Goal: Task Accomplishment & Management: Use online tool/utility

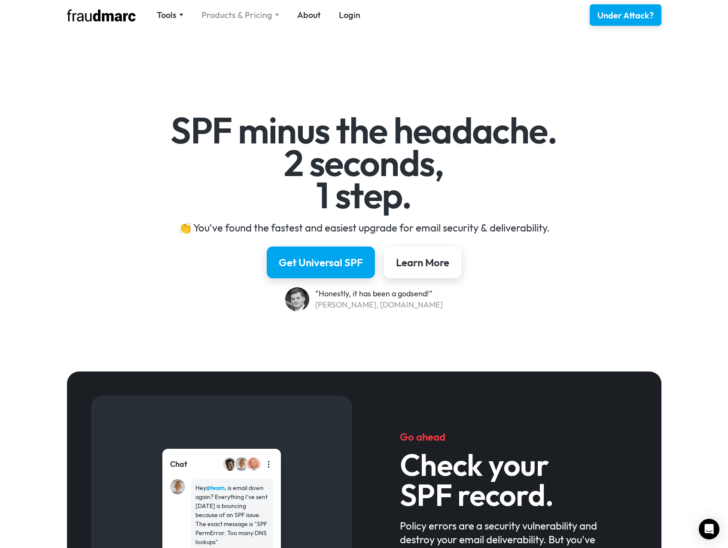
click at [257, 15] on div "Products & Pricing" at bounding box center [237, 15] width 71 height 12
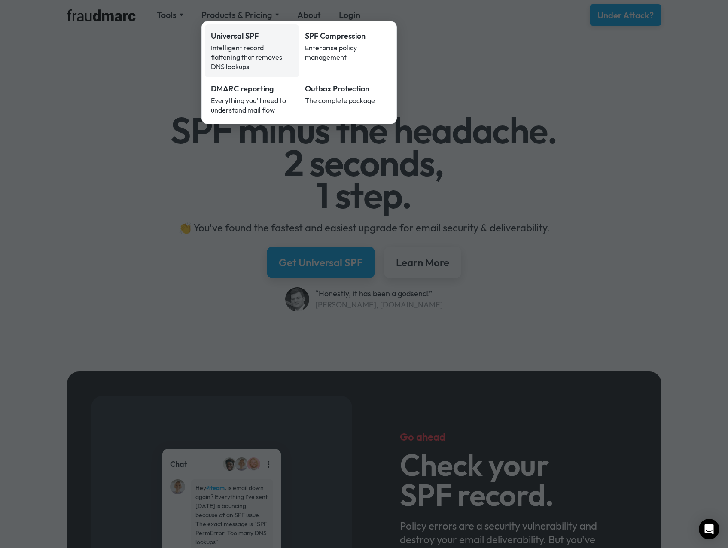
click at [251, 42] on link "Universal SPF Intelligent record flattening that removes DNS lookups" at bounding box center [252, 50] width 95 height 53
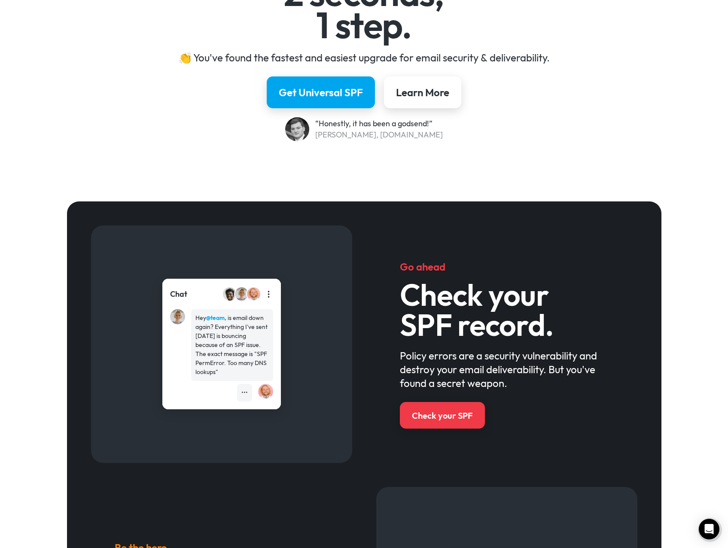
scroll to position [172, 0]
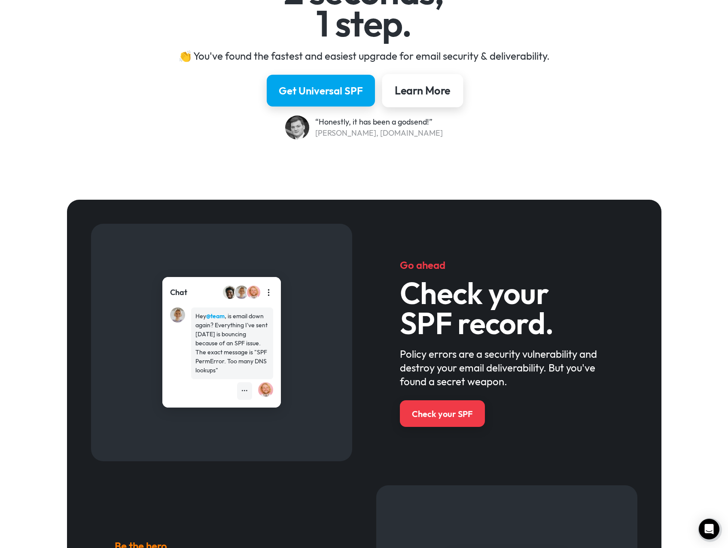
click at [391, 79] on link "Learn More" at bounding box center [422, 91] width 81 height 34
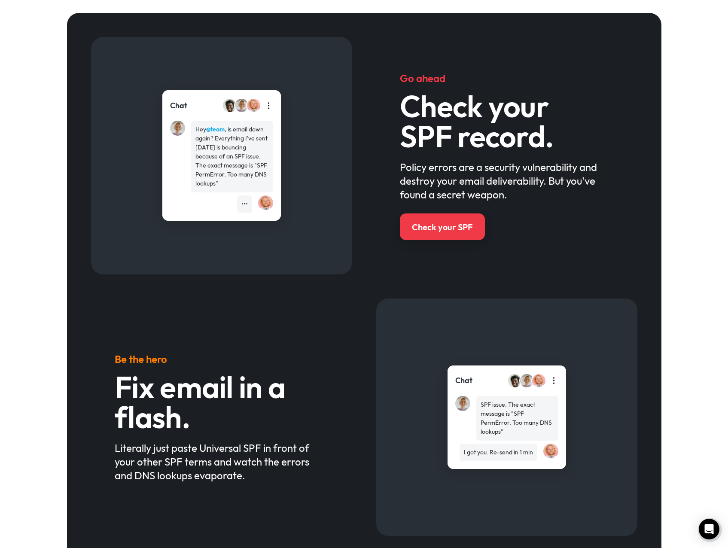
scroll to position [360, 0]
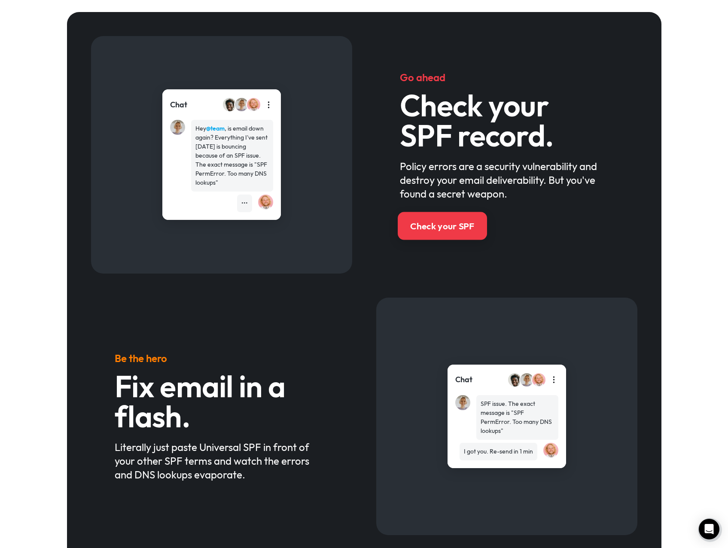
click at [455, 223] on div "Check your SPF" at bounding box center [442, 226] width 64 height 12
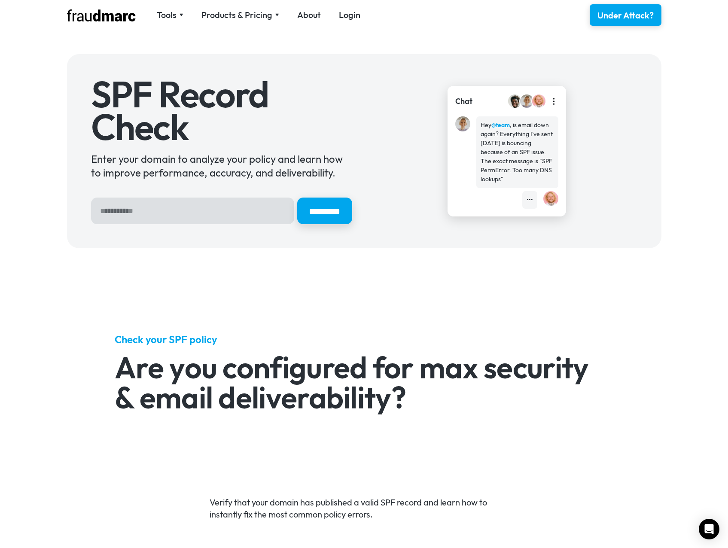
click at [234, 214] on input "Hero Sign Up Form" at bounding box center [192, 211] width 203 height 27
type input "**********"
click at [297, 198] on input "*********" at bounding box center [324, 211] width 55 height 27
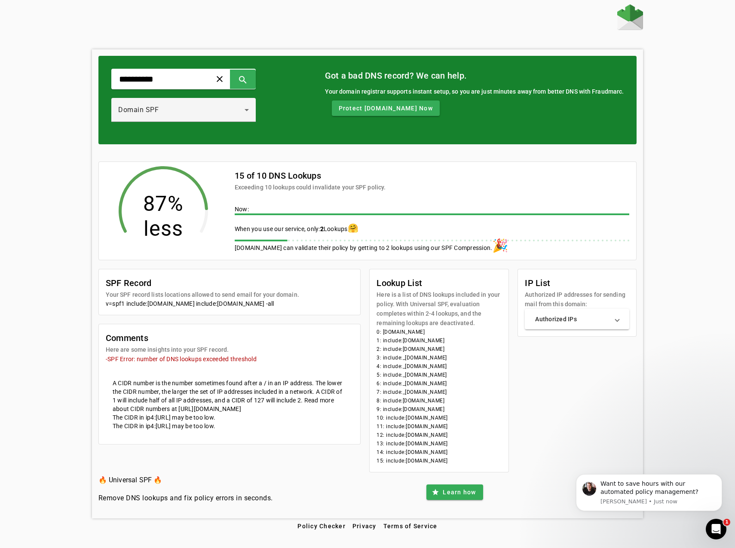
click at [706, 228] on div "**********" at bounding box center [367, 261] width 735 height 514
click at [559, 316] on mat-panel-title "Authorized IPs" at bounding box center [571, 319] width 73 height 9
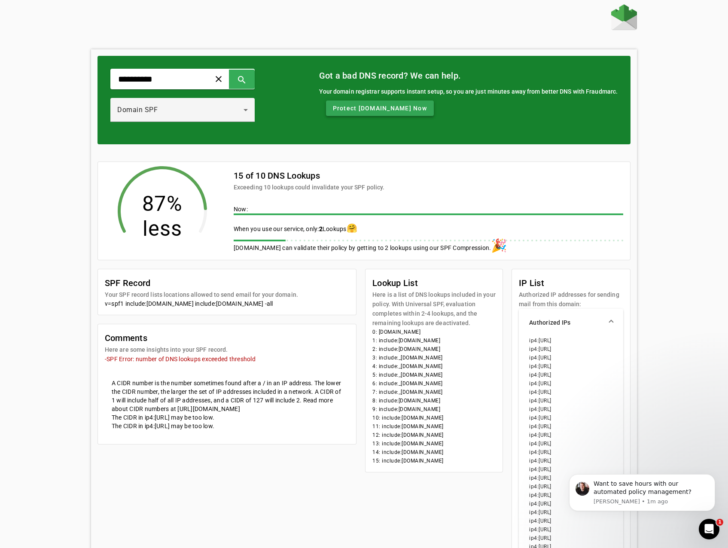
click at [394, 112] on span "Protect bastyr.edu Now" at bounding box center [380, 108] width 94 height 9
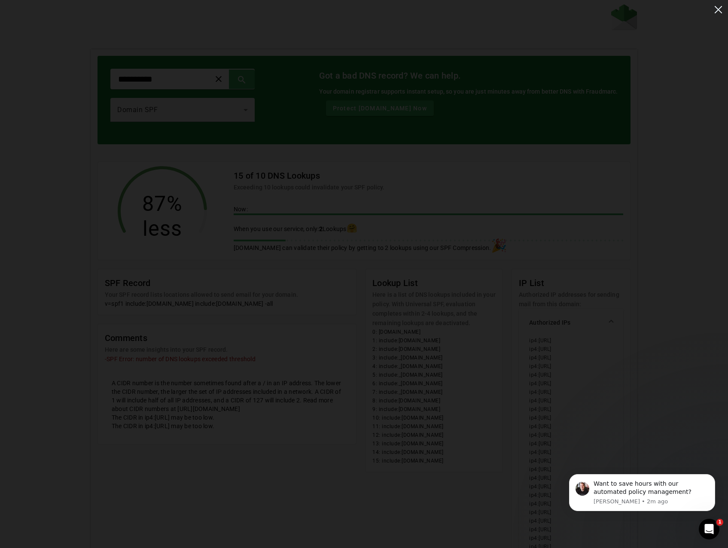
click at [725, 15] on img at bounding box center [719, 10] width 14 height 14
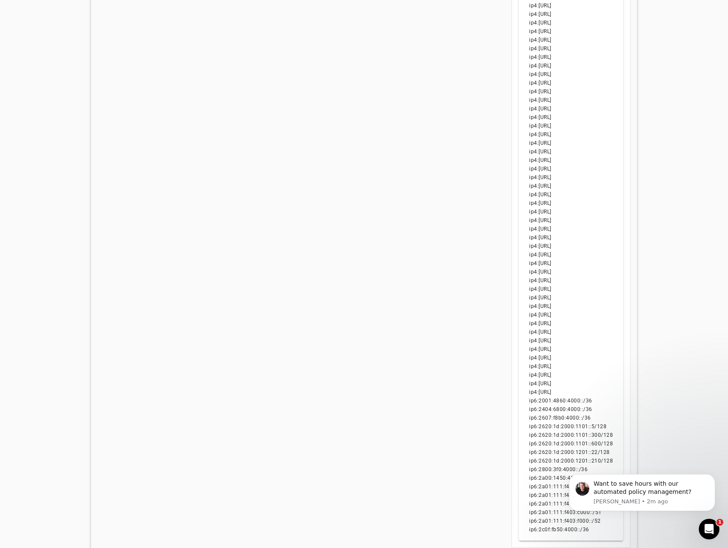
scroll to position [881, 0]
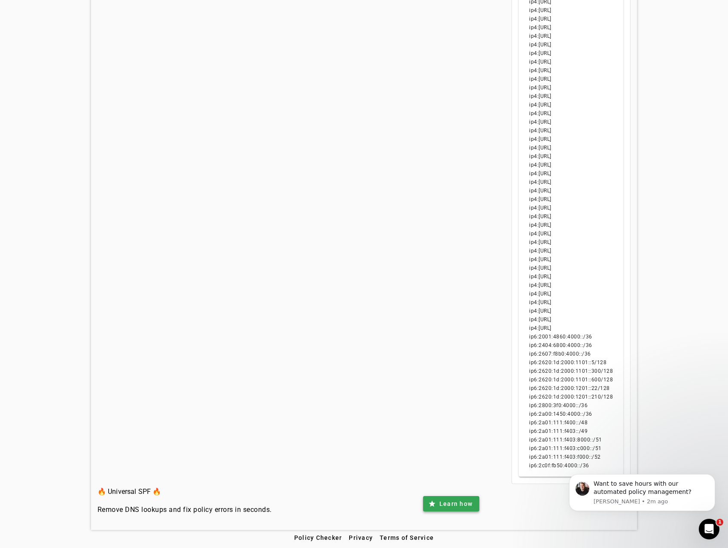
click at [460, 501] on span "Learn how" at bounding box center [456, 504] width 33 height 9
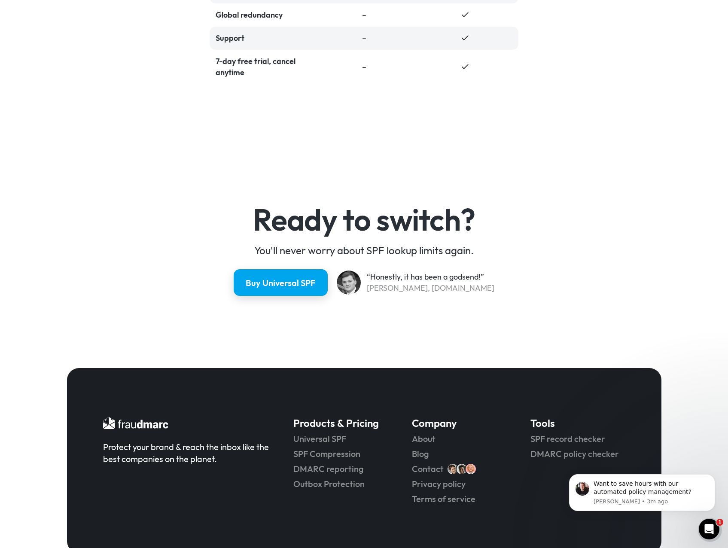
scroll to position [2105, 0]
